Goal: Feedback & Contribution: Leave review/rating

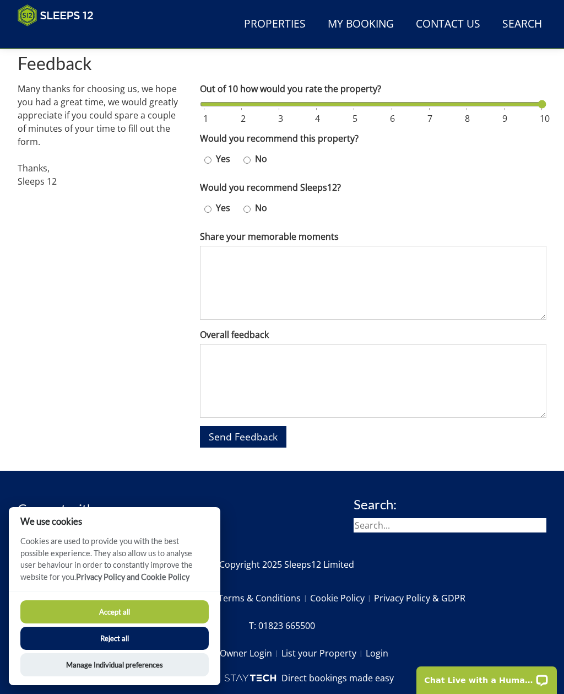
click at [534, 107] on input "Out of 10 how would you rate the property?" at bounding box center [373, 104] width 346 height 12
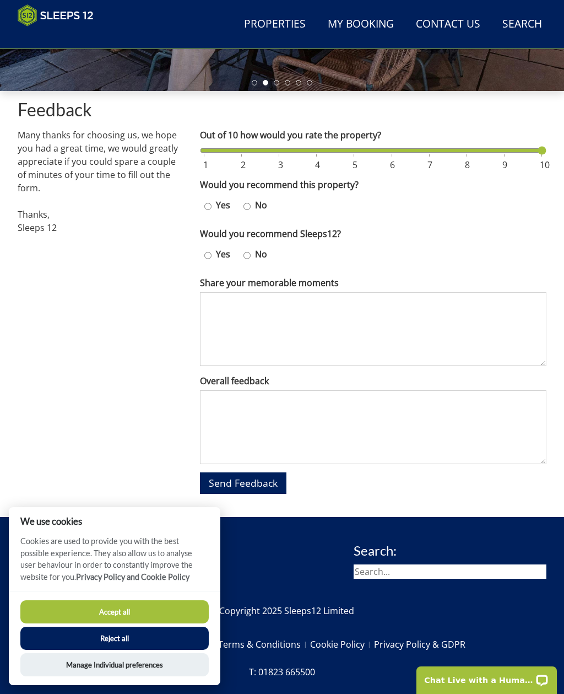
scroll to position [310, 0]
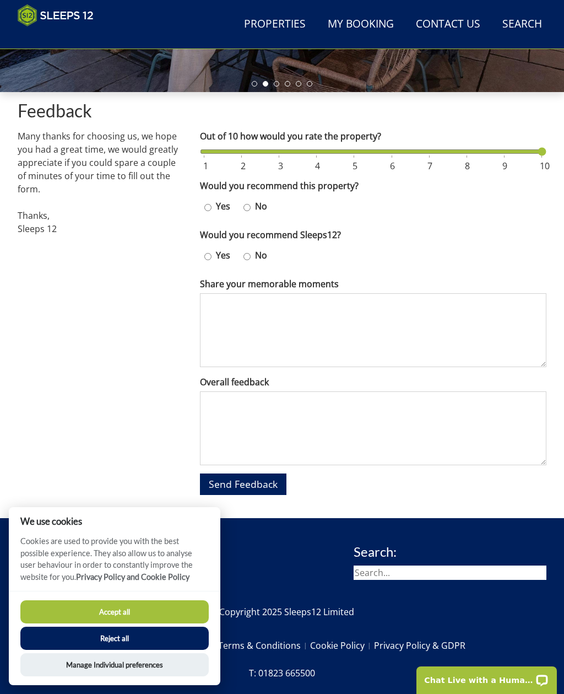
click at [210, 199] on input "Yes" at bounding box center [207, 207] width 7 height 16
radio input "true"
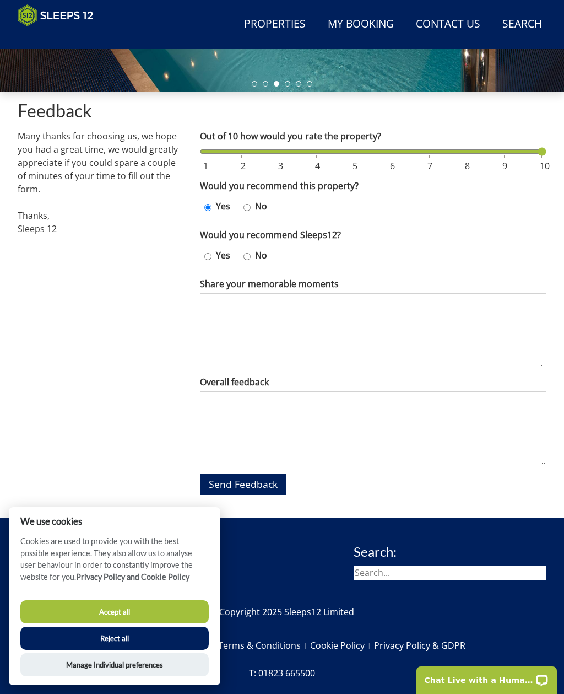
click at [208, 248] on input "Yes" at bounding box center [207, 256] width 7 height 16
radio input "true"
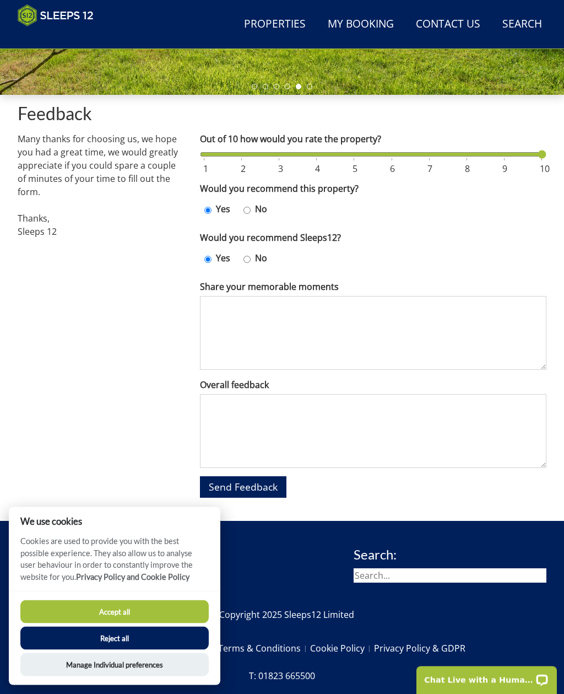
scroll to position [308, 0]
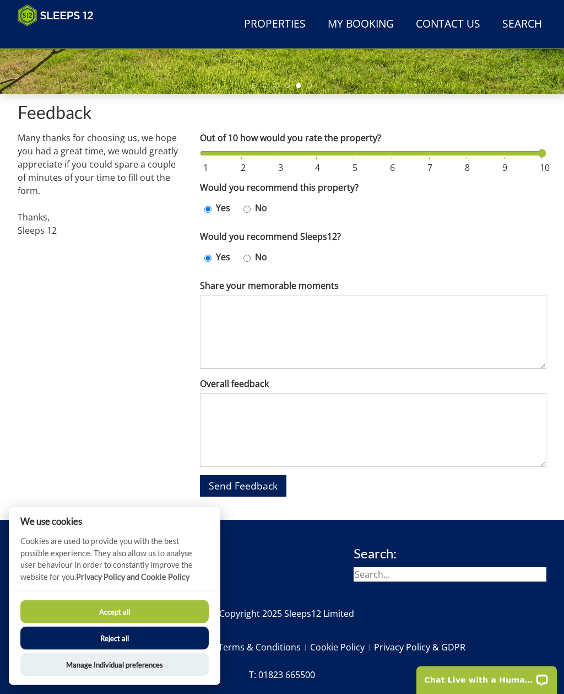
click at [107, 623] on button "Accept all" at bounding box center [114, 611] width 188 height 23
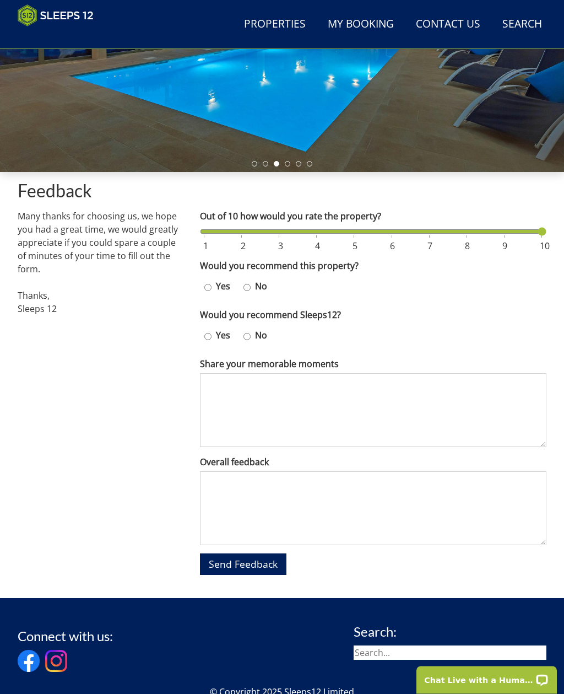
scroll to position [230, 0]
click at [516, 233] on input "Out of 10 how would you rate the property?" at bounding box center [373, 231] width 346 height 12
click at [539, 242] on form "Out of 10 how would you rate the property? Would you recommend this property? Y…" at bounding box center [373, 391] width 346 height 365
type input "10"
click at [535, 235] on input "Out of 10 how would you rate the property?" at bounding box center [373, 231] width 346 height 12
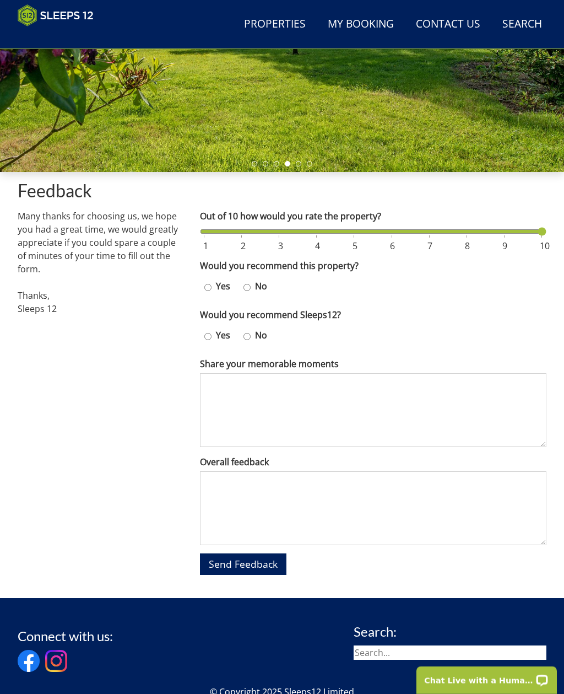
click at [216, 279] on label "Yes" at bounding box center [223, 285] width 23 height 13
click at [212, 279] on input "Yes" at bounding box center [207, 287] width 7 height 16
radio input "true"
click at [213, 328] on label "Yes" at bounding box center [223, 334] width 23 height 13
click at [212, 328] on input "Yes" at bounding box center [207, 336] width 7 height 16
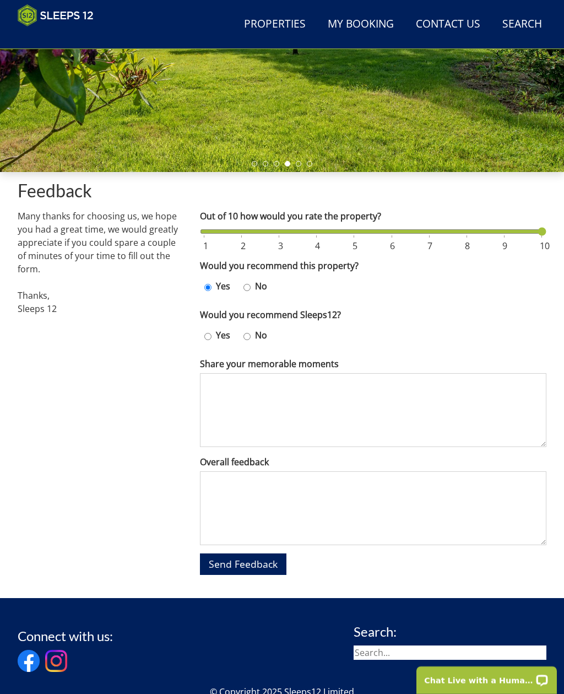
radio input "true"
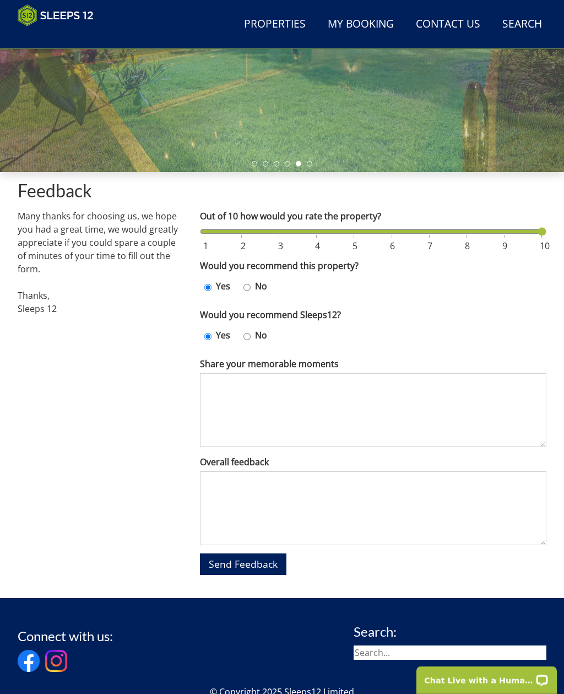
click at [213, 374] on textarea "Share your memorable moments" at bounding box center [373, 410] width 346 height 74
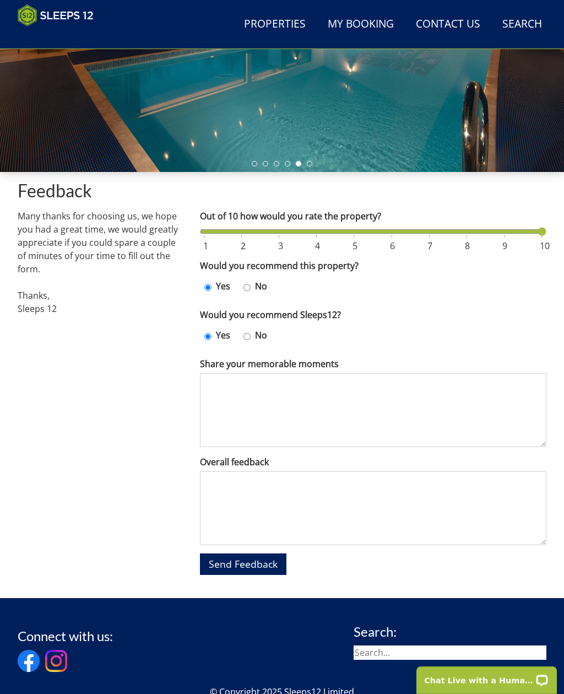
scroll to position [230, 0]
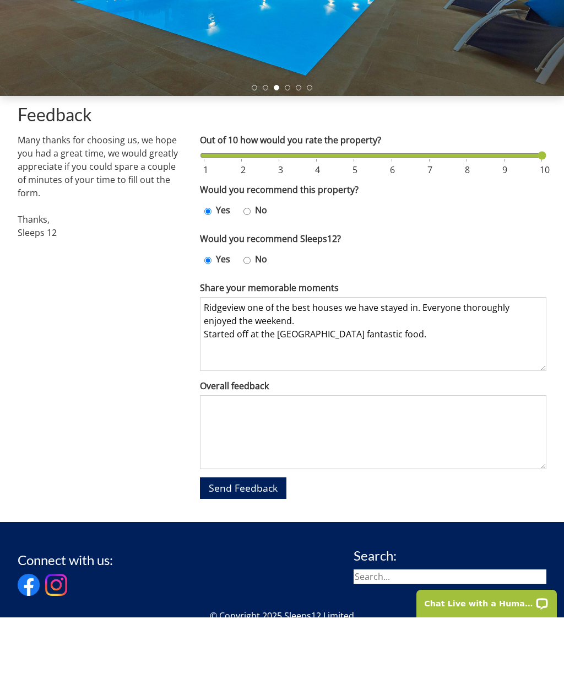
type textarea "Ridgeview one of the best houses we have stayed in. Everyone thoroughly enjoyed…"
click at [220, 472] on textarea "Overall feedback" at bounding box center [373, 509] width 346 height 74
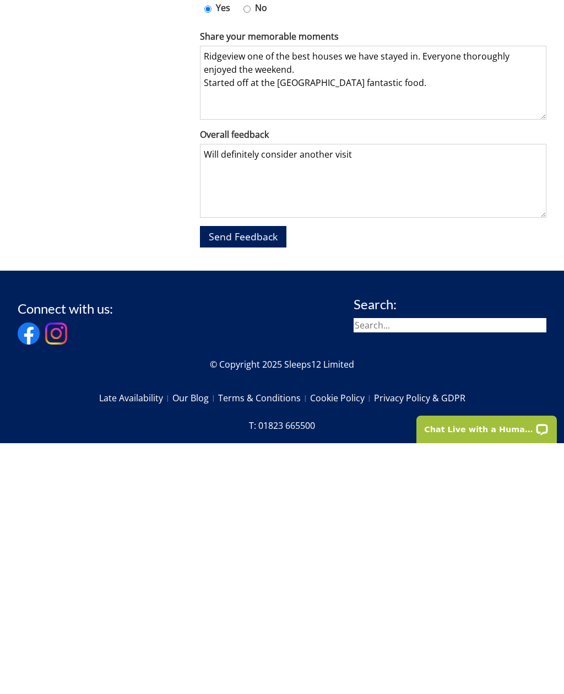
scroll to position [371, 0]
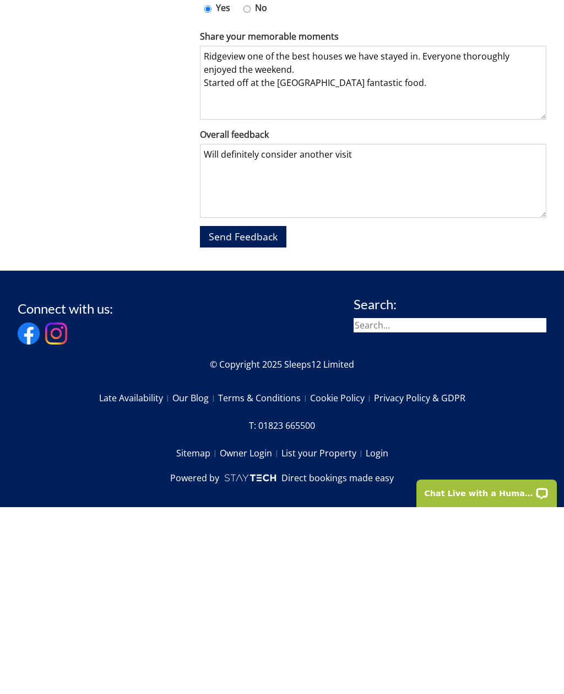
click at [372, 331] on textarea "Will definitely consider another visit" at bounding box center [373, 368] width 346 height 74
type textarea "Will definitely consider another visit x"
click at [231, 416] on span "Send Feedback" at bounding box center [243, 422] width 69 height 13
